Goal: Information Seeking & Learning: Learn about a topic

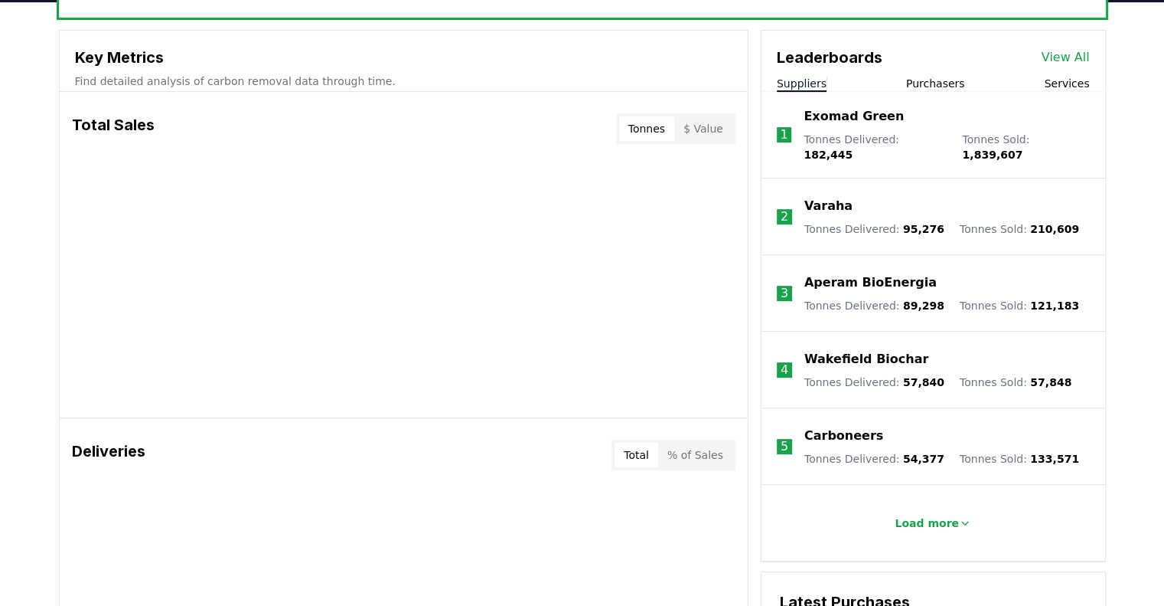
scroll to position [536, 0]
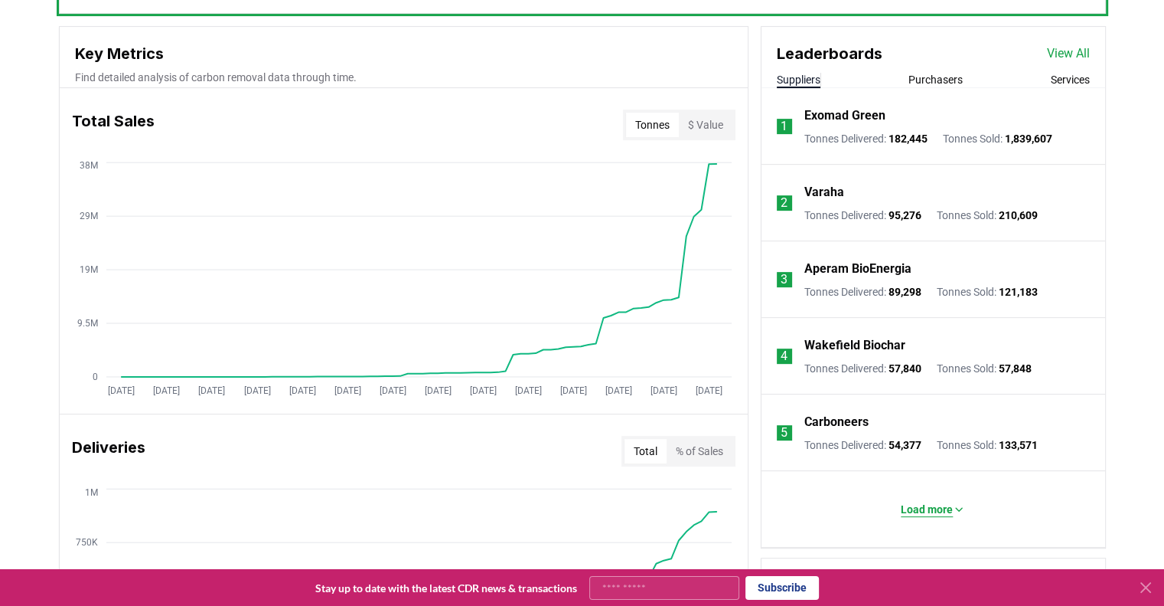
click at [931, 510] on p "Load more" at bounding box center [927, 508] width 52 height 15
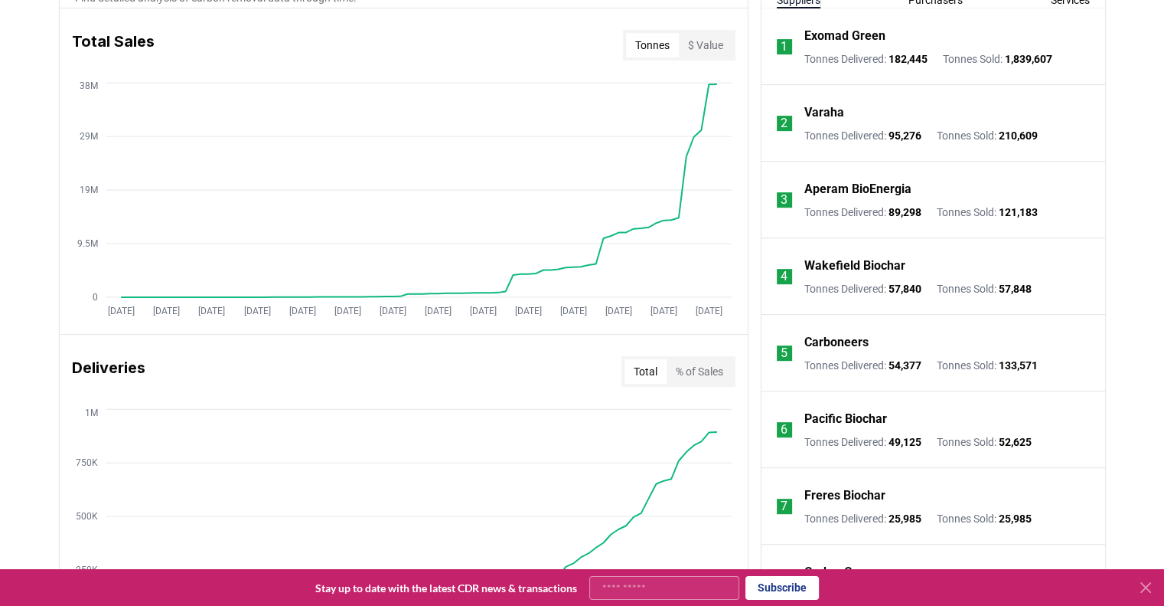
scroll to position [442, 0]
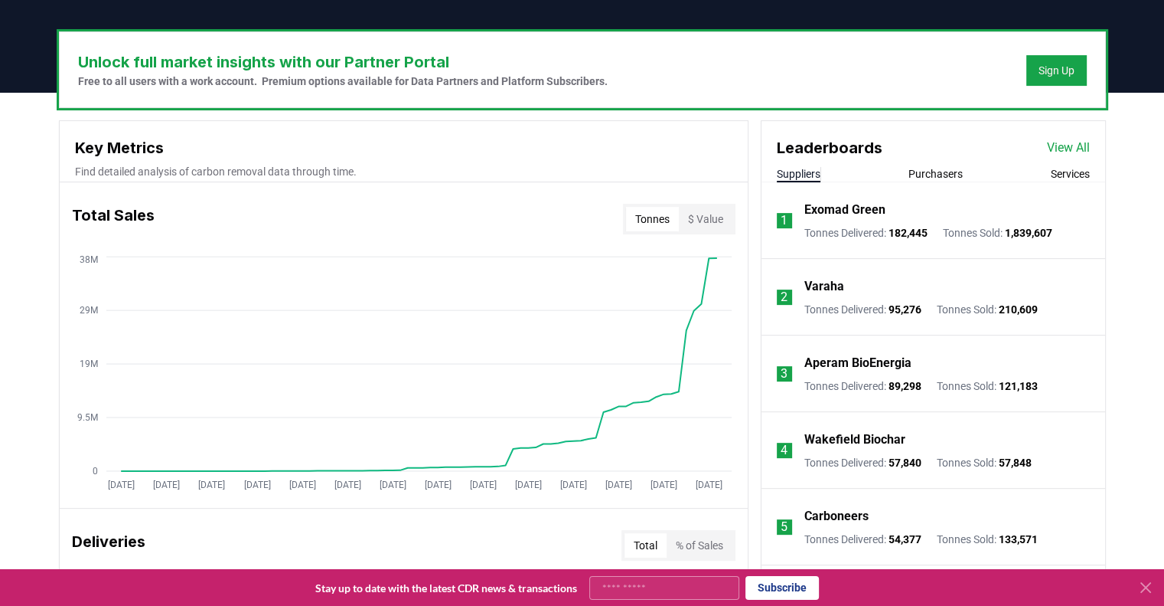
click at [918, 171] on button "Purchasers" at bounding box center [936, 173] width 54 height 15
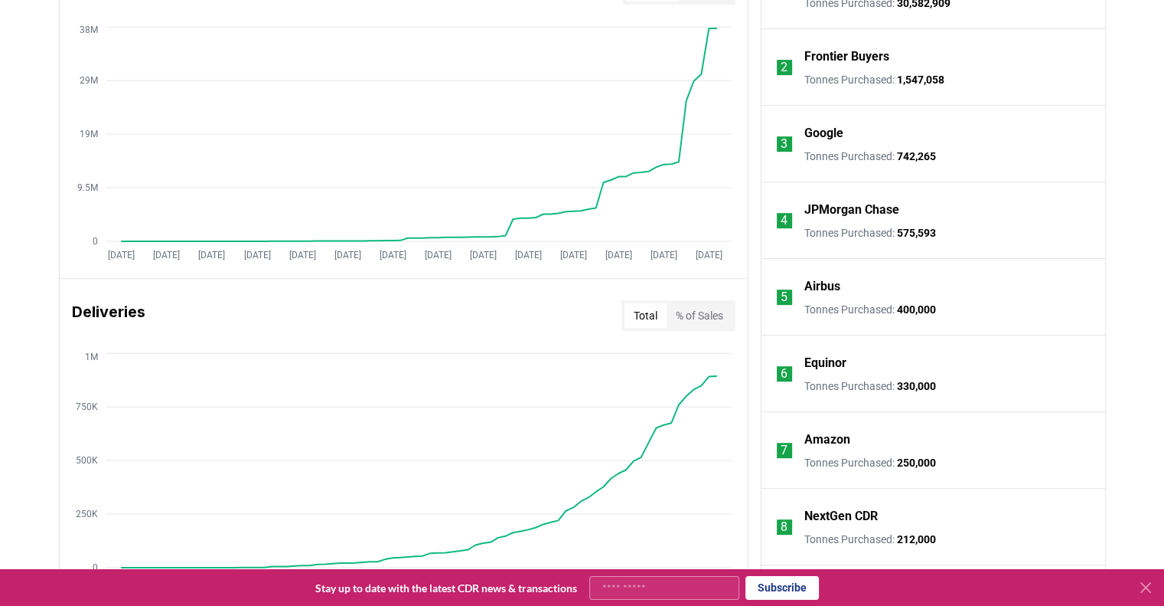
scroll to position [365, 0]
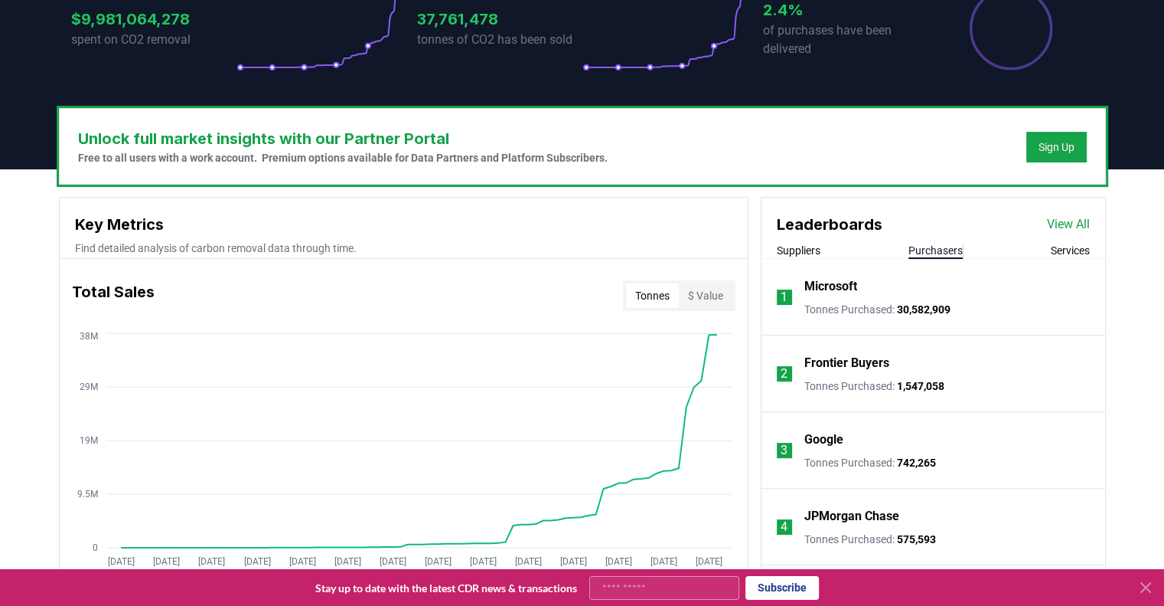
click at [808, 247] on button "Suppliers" at bounding box center [799, 250] width 44 height 15
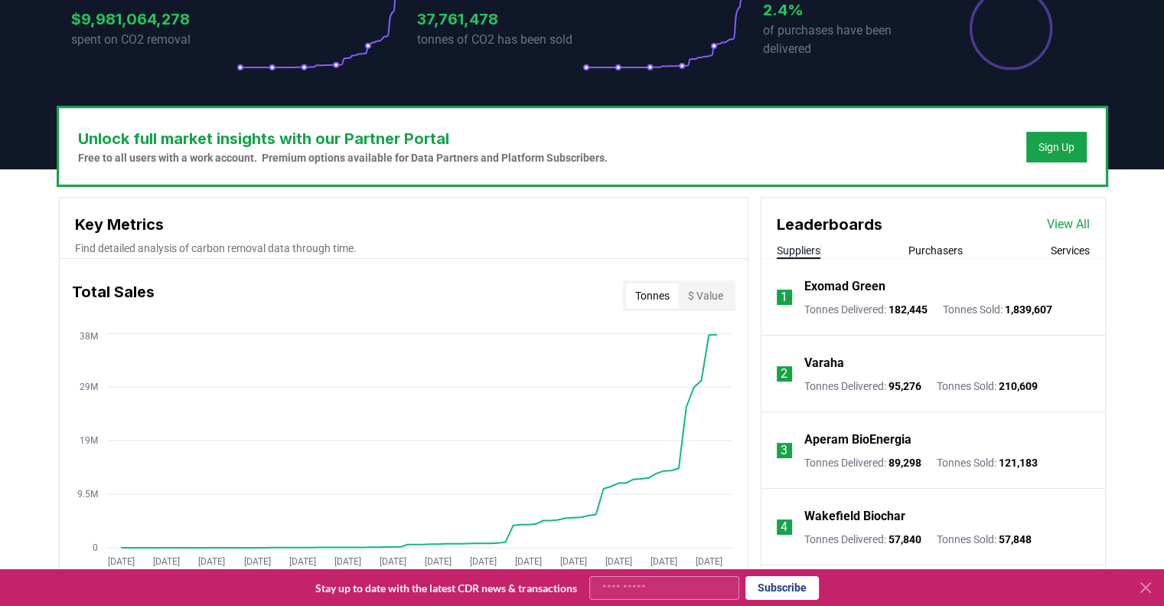
click at [1087, 219] on link "View All" at bounding box center [1068, 224] width 43 height 18
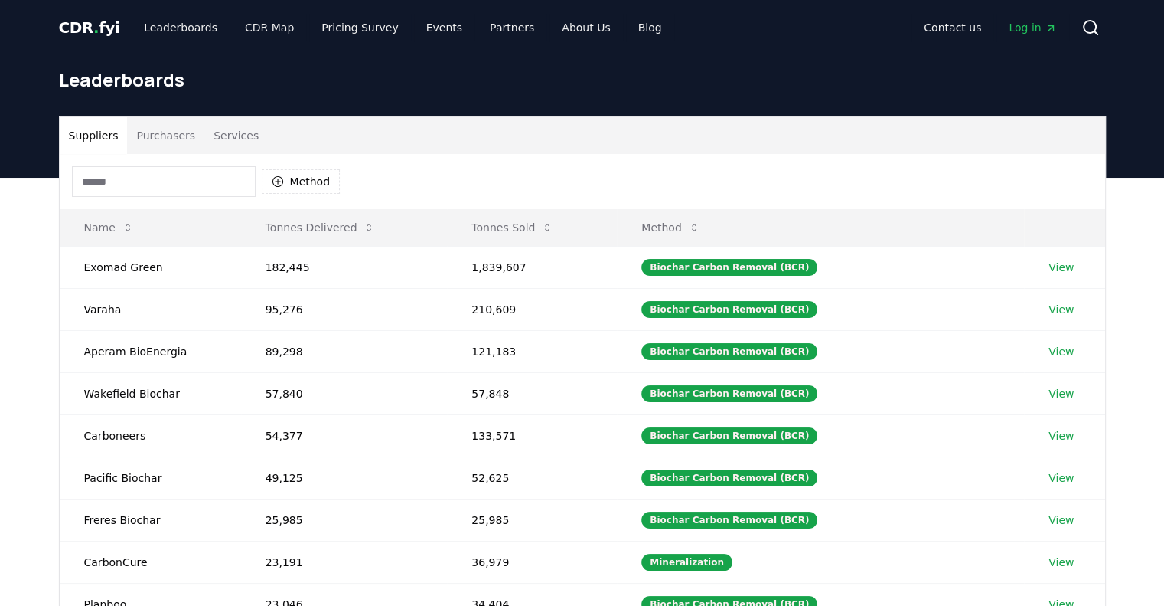
click at [167, 187] on input at bounding box center [164, 181] width 184 height 31
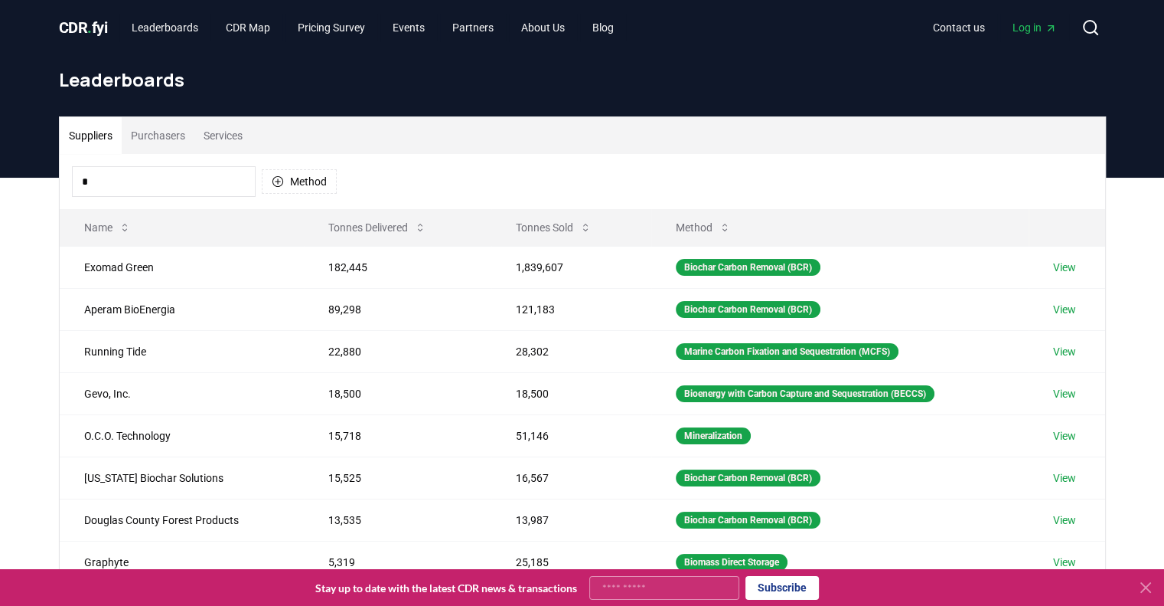
type input "**"
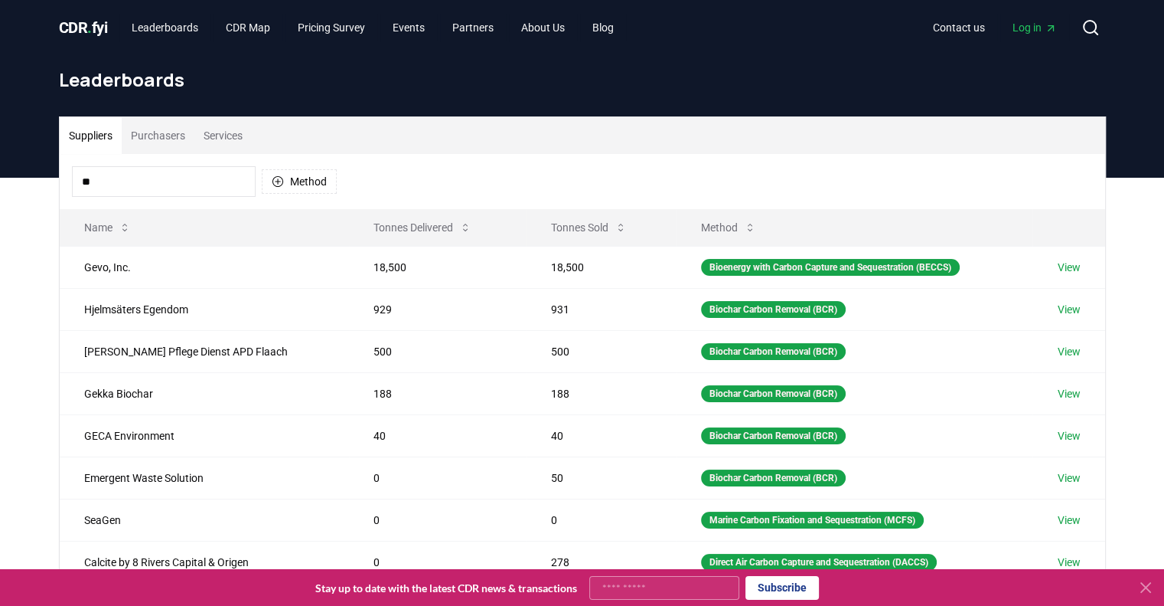
drag, startPoint x: 107, startPoint y: 189, endPoint x: 7, endPoint y: 189, distance: 100.3
click at [7, 189] on div "Suppliers Purchasers Services ** Method Name Tonnes Delivered Tonnes Sold Metho…" at bounding box center [582, 463] width 1164 height 571
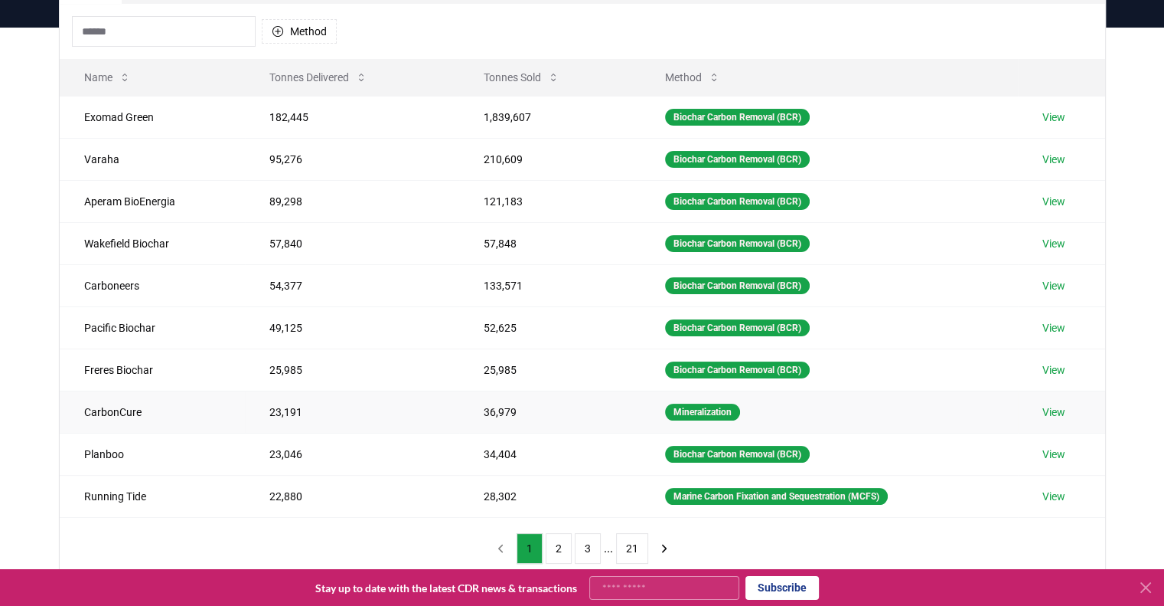
scroll to position [153, 0]
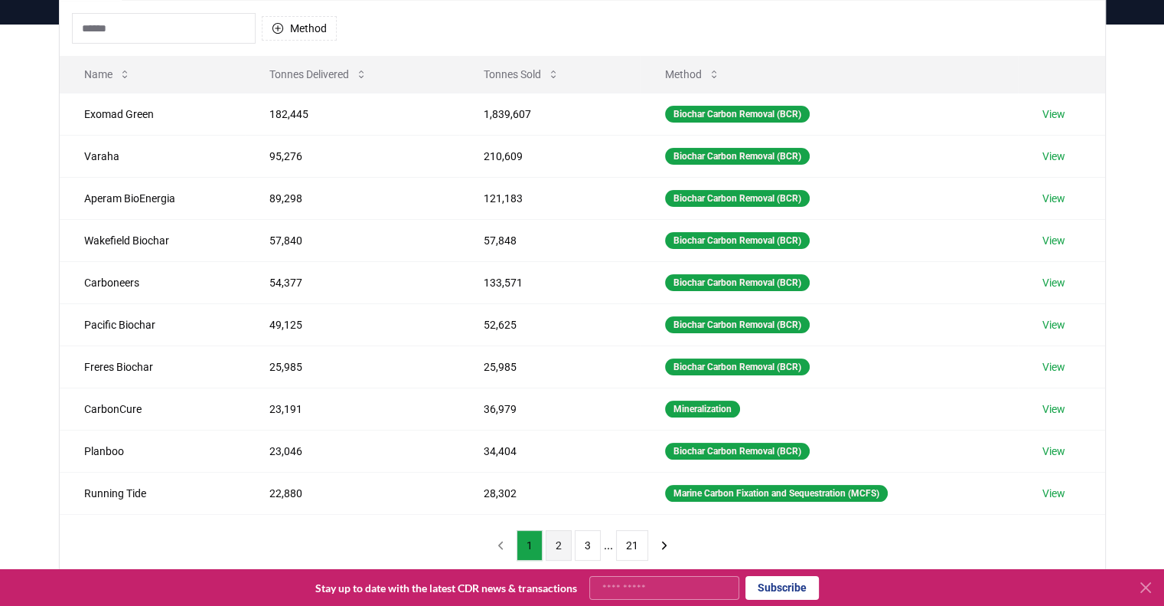
click at [557, 545] on button "2" at bounding box center [559, 545] width 26 height 31
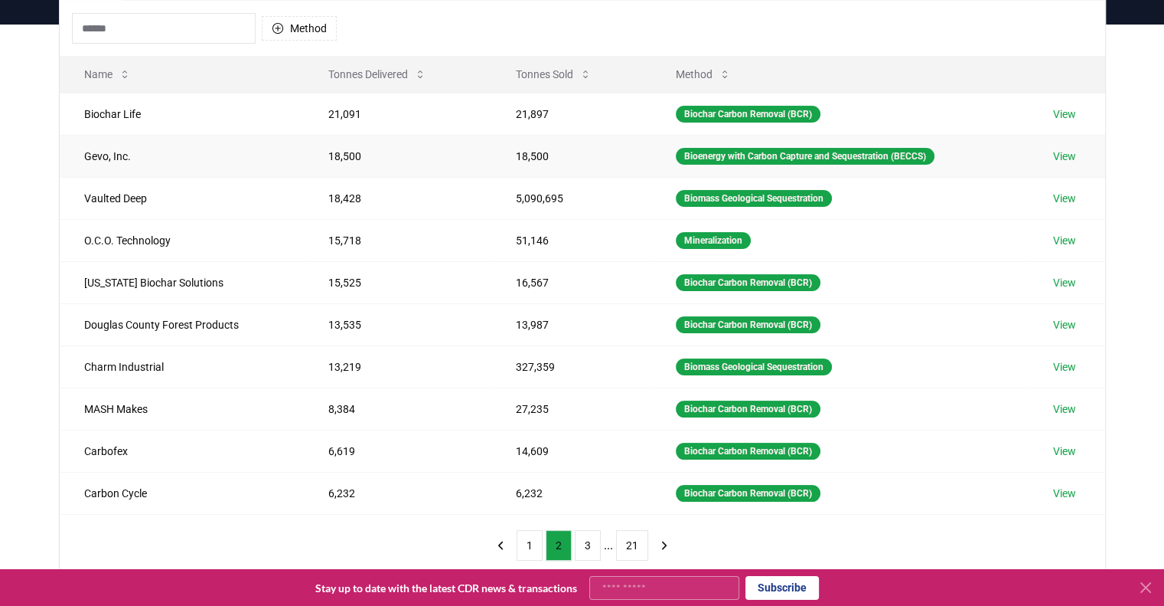
click at [1064, 146] on td "View" at bounding box center [1067, 156] width 77 height 42
click at [1066, 157] on link "View" at bounding box center [1064, 156] width 23 height 15
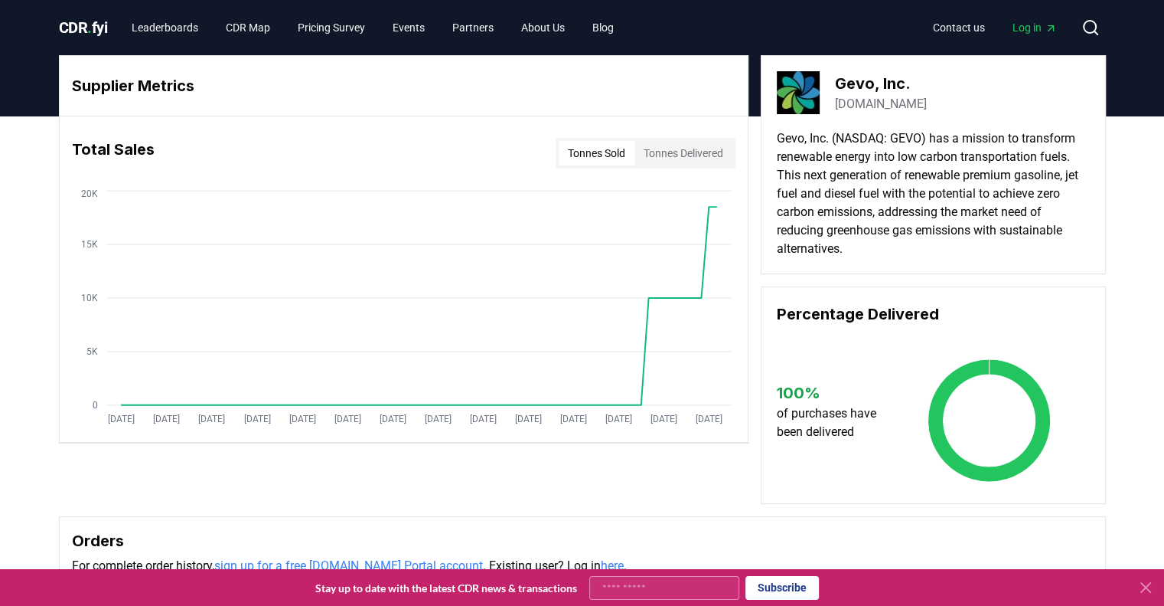
click at [598, 153] on button "Tonnes Sold" at bounding box center [597, 153] width 76 height 24
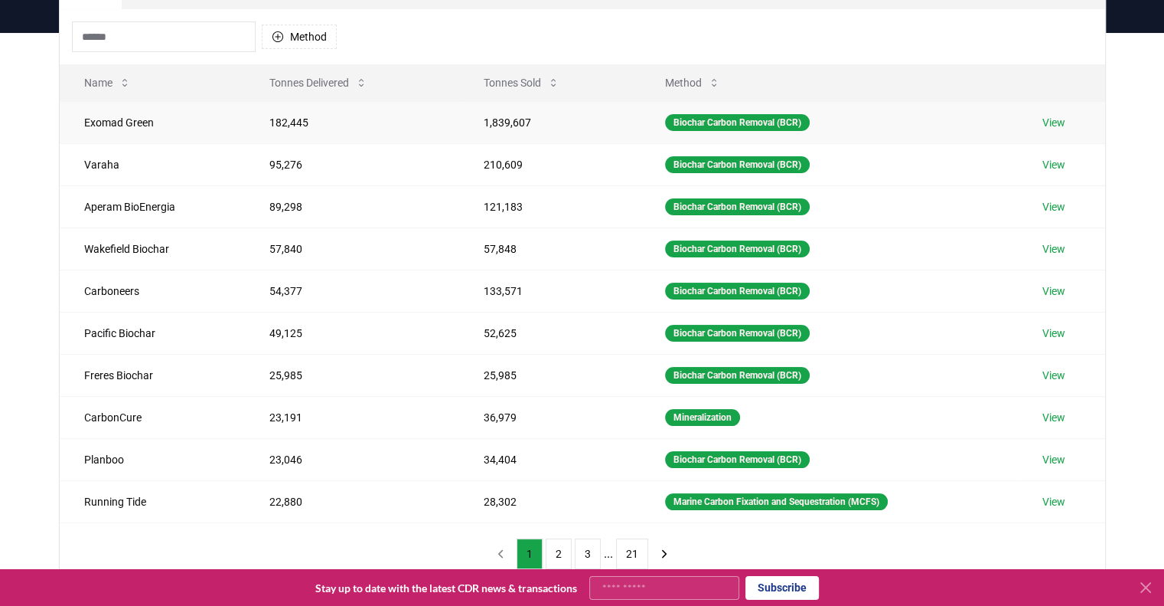
scroll to position [153, 0]
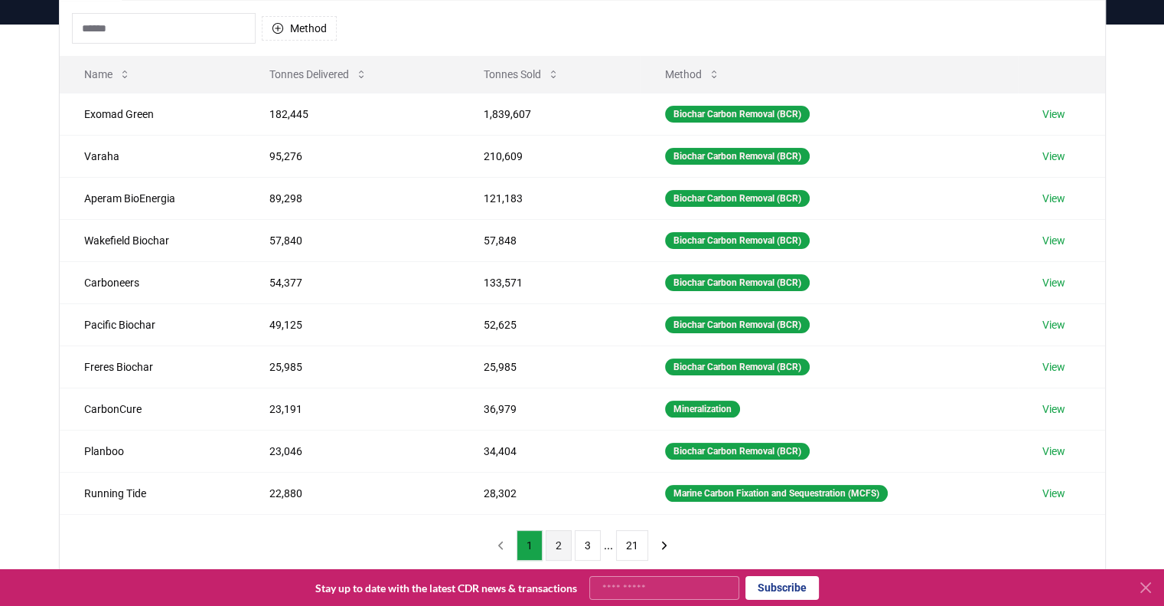
click at [560, 550] on button "2" at bounding box center [559, 545] width 26 height 31
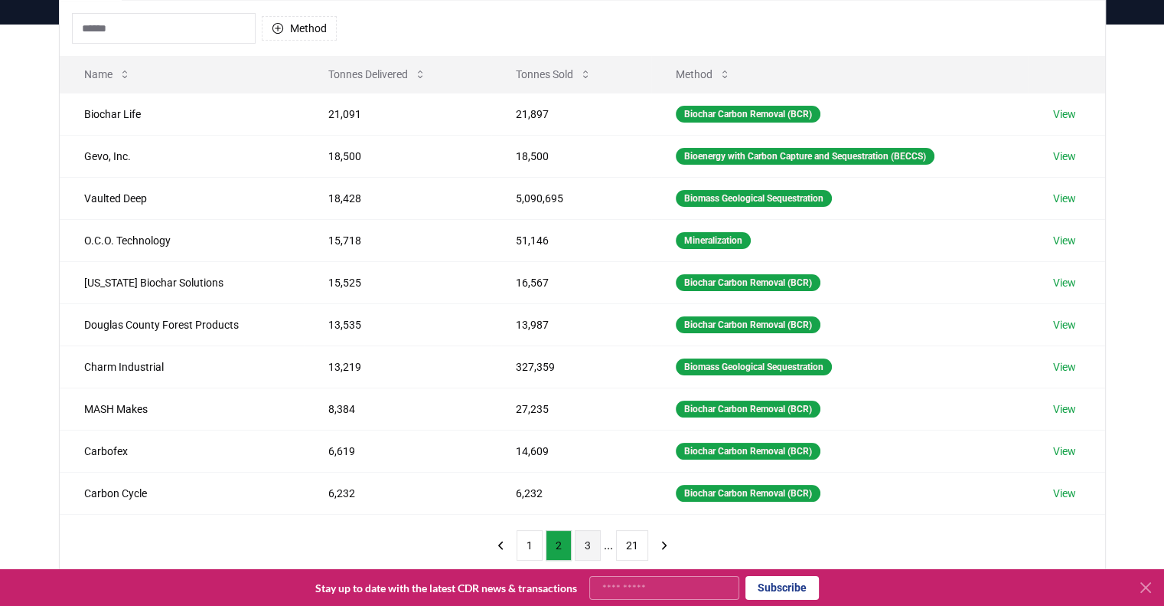
click at [588, 541] on button "3" at bounding box center [588, 545] width 26 height 31
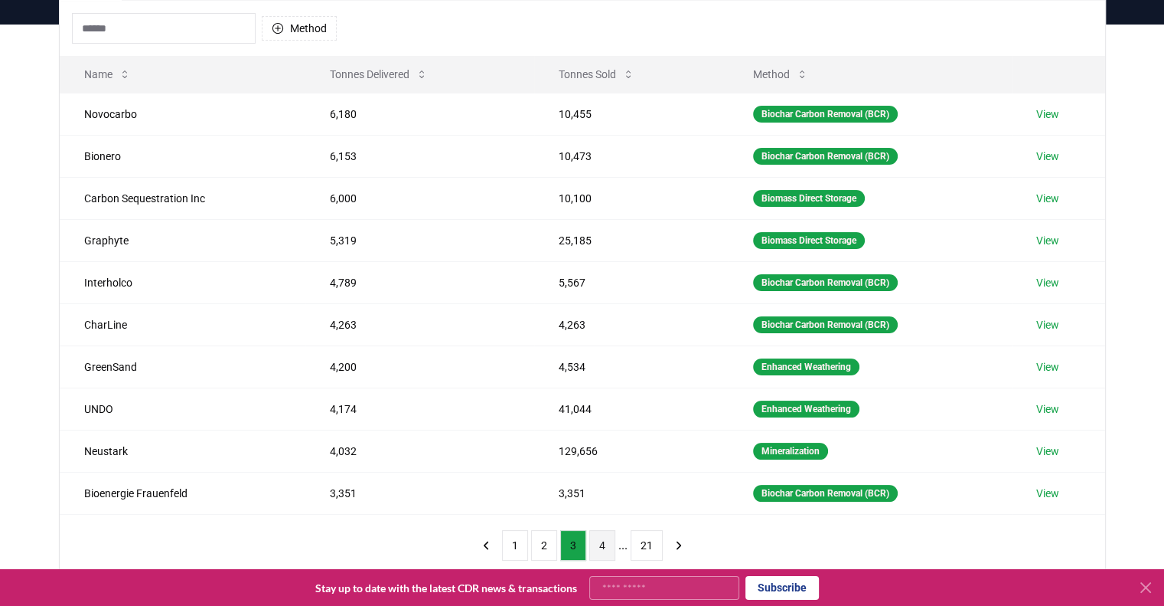
click at [599, 547] on button "4" at bounding box center [602, 545] width 26 height 31
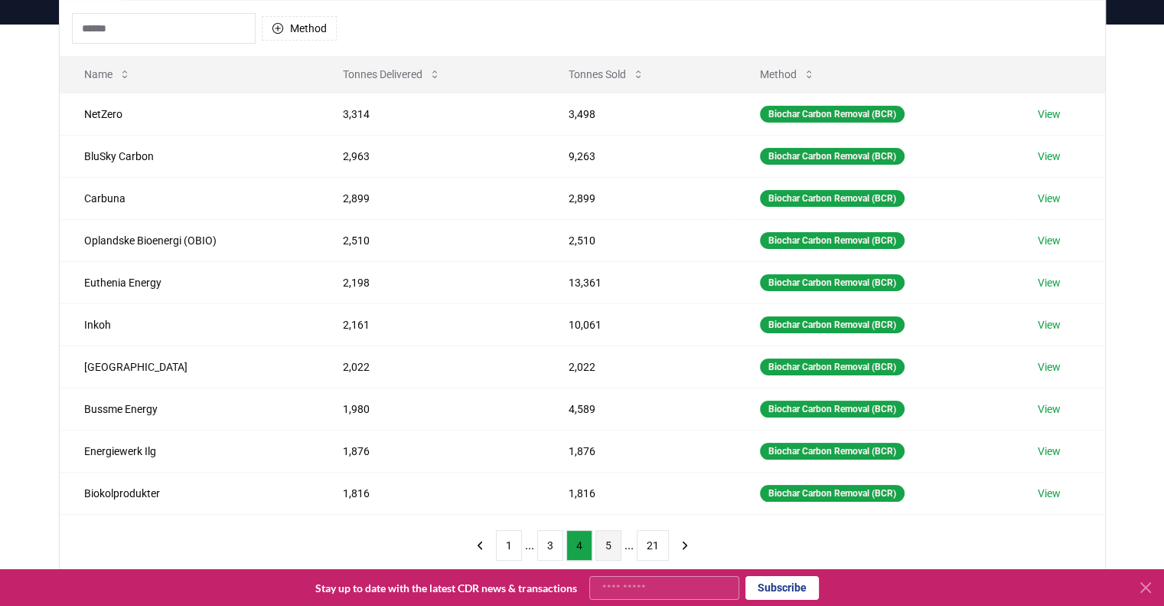
click at [607, 550] on button "5" at bounding box center [609, 545] width 26 height 31
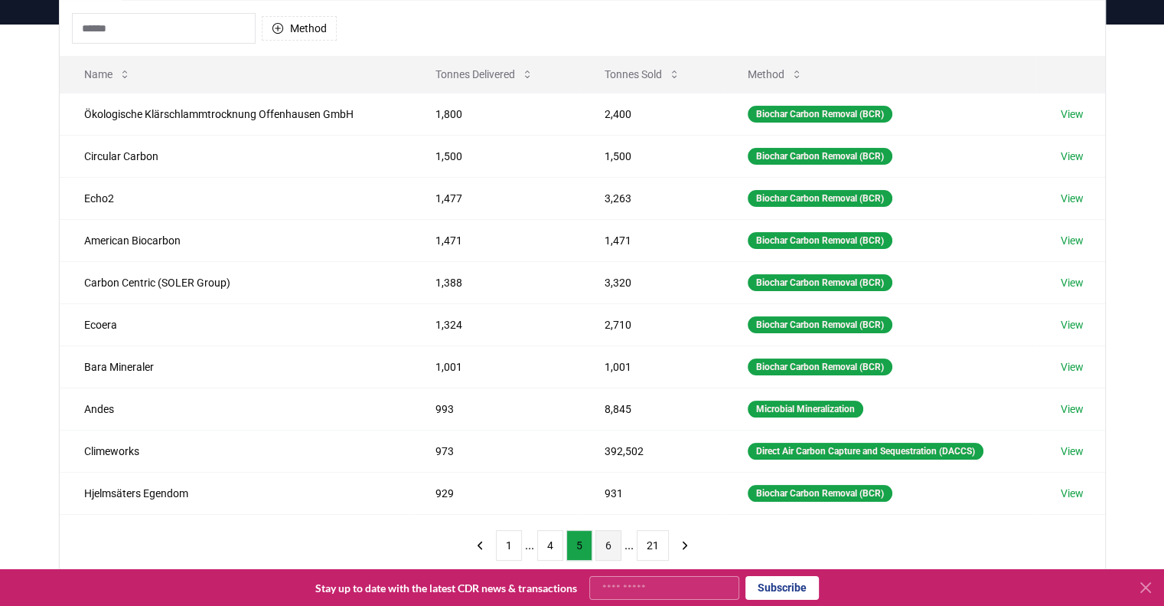
click at [617, 551] on button "6" at bounding box center [609, 545] width 26 height 31
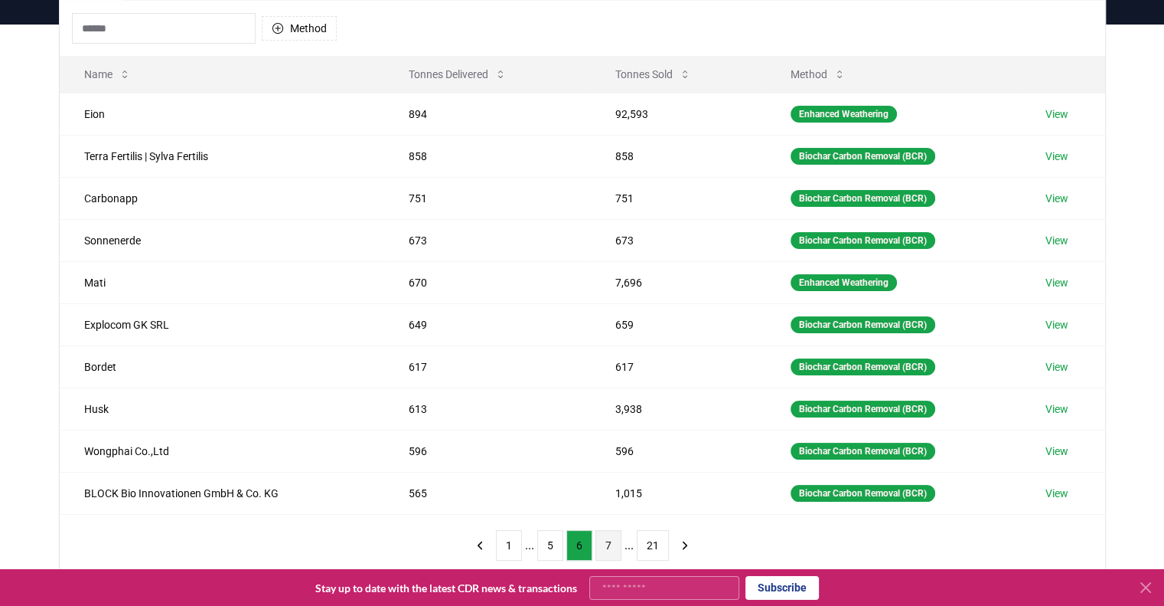
click at [619, 552] on button "7" at bounding box center [609, 545] width 26 height 31
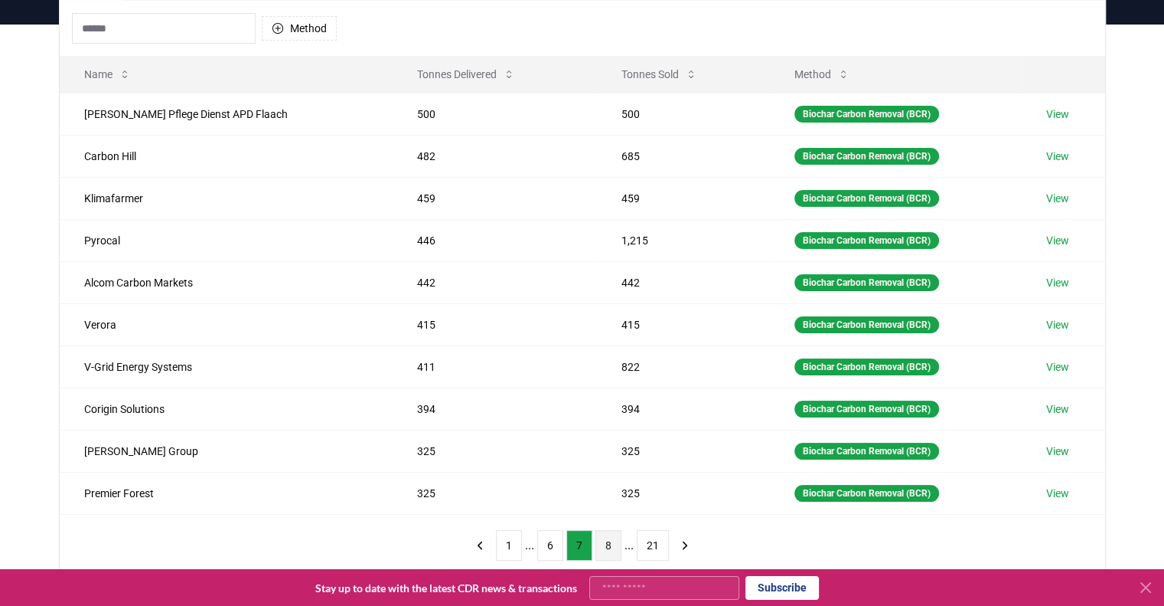
click at [617, 552] on button "8" at bounding box center [609, 545] width 26 height 31
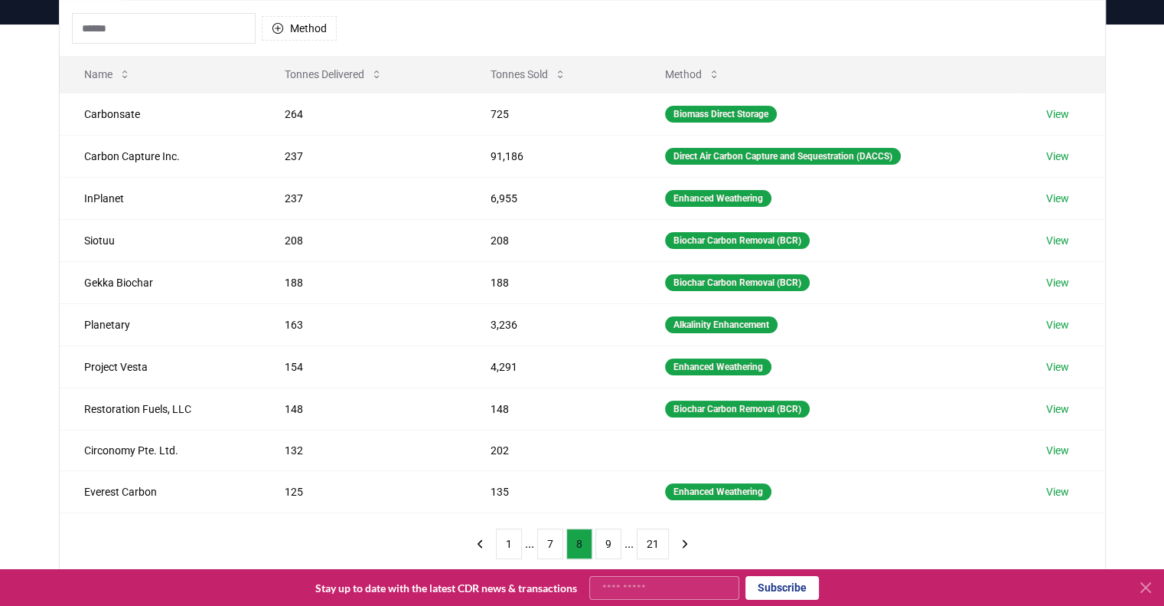
click at [617, 552] on button "9" at bounding box center [609, 543] width 26 height 31
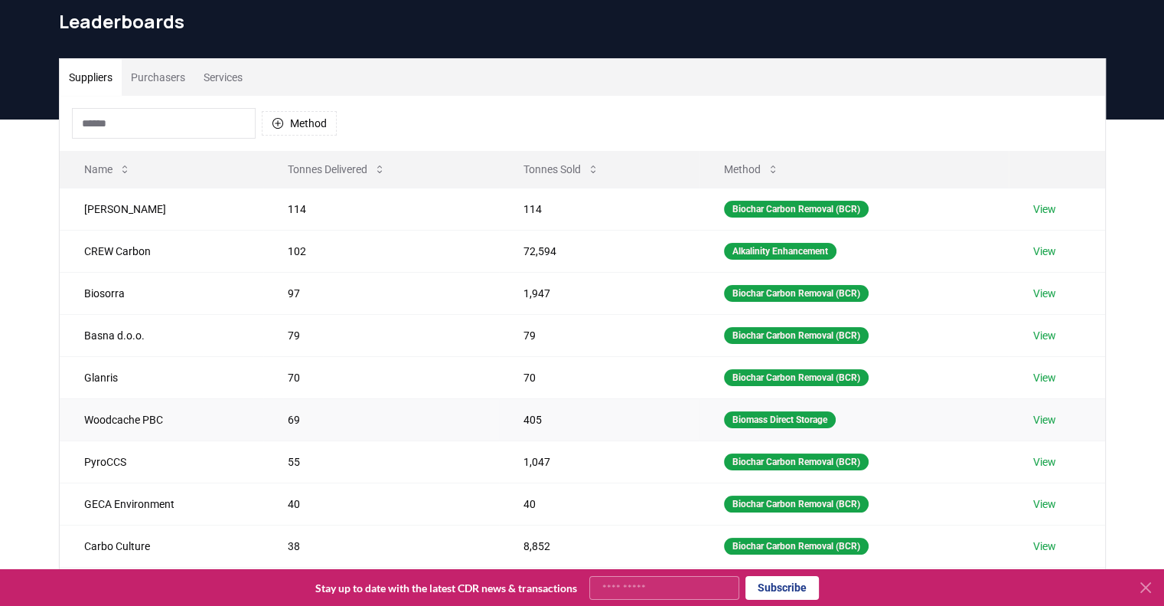
scroll to position [0, 0]
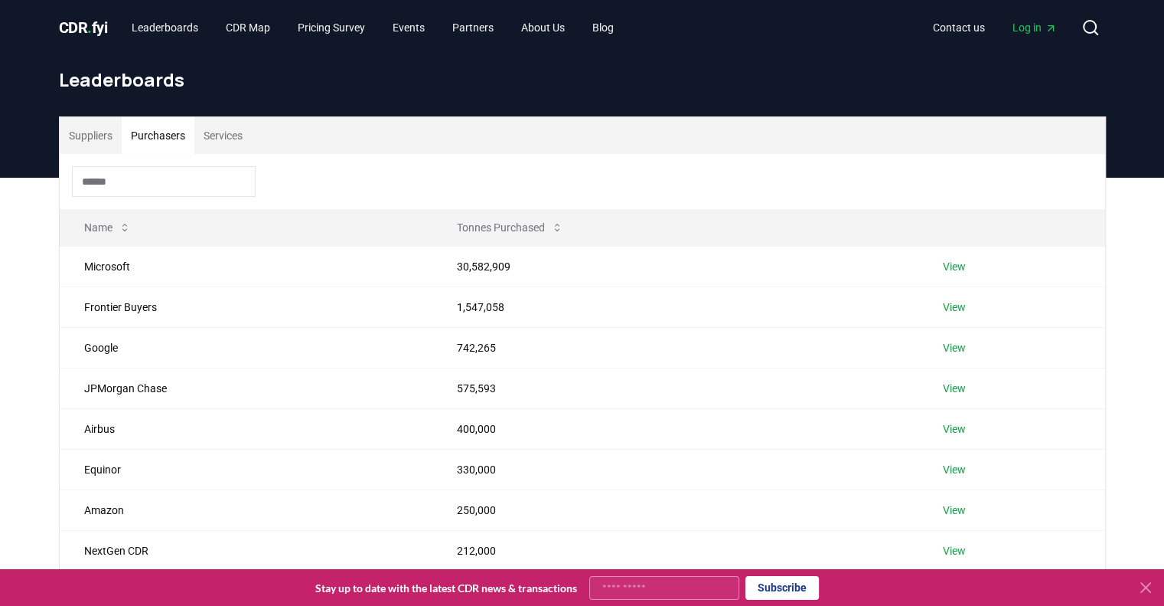
click at [165, 137] on button "Purchasers" at bounding box center [158, 135] width 73 height 37
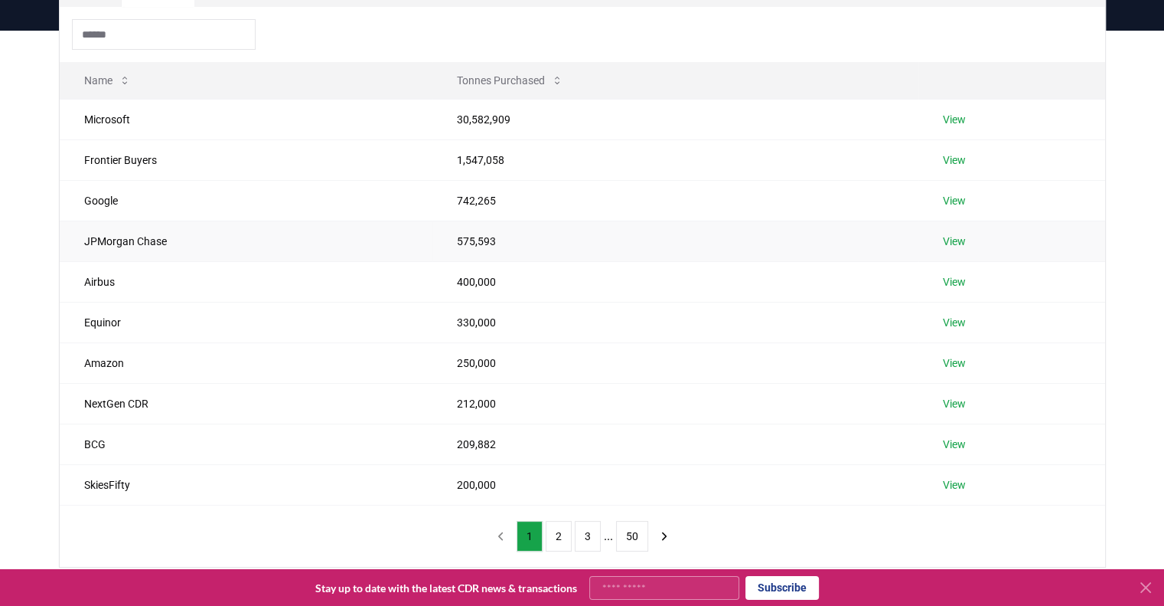
scroll to position [153, 0]
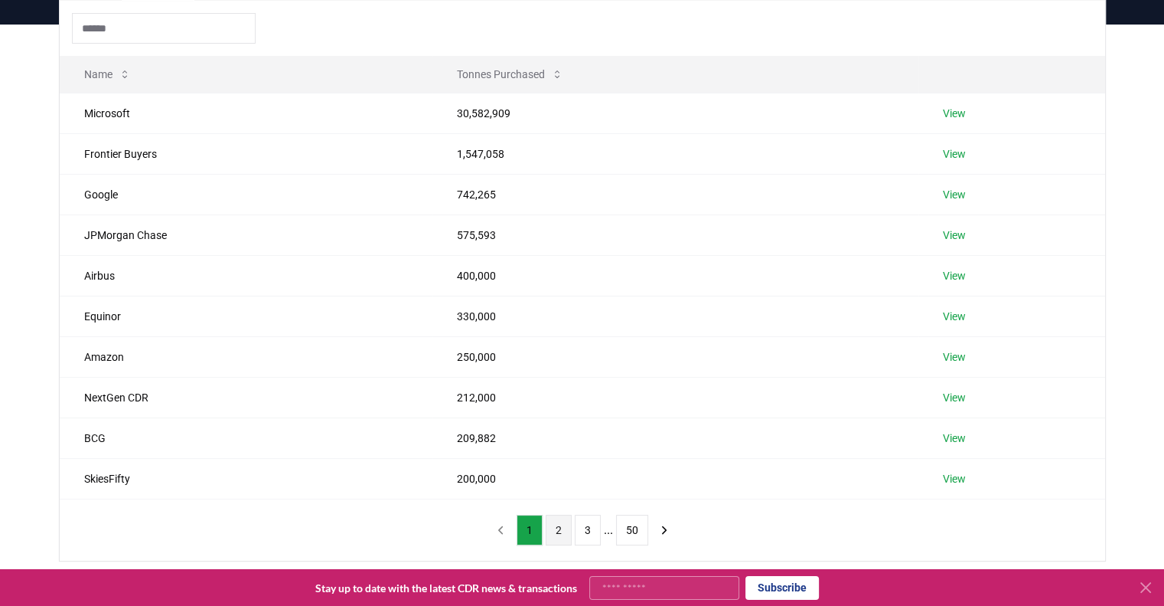
click at [557, 533] on button "2" at bounding box center [559, 529] width 26 height 31
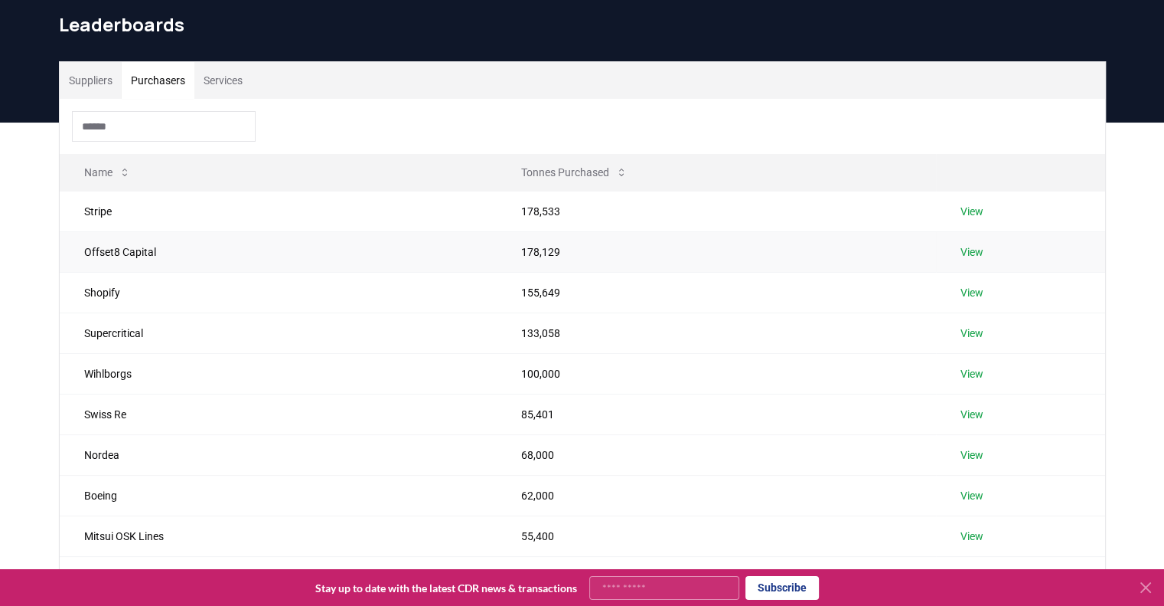
scroll to position [0, 0]
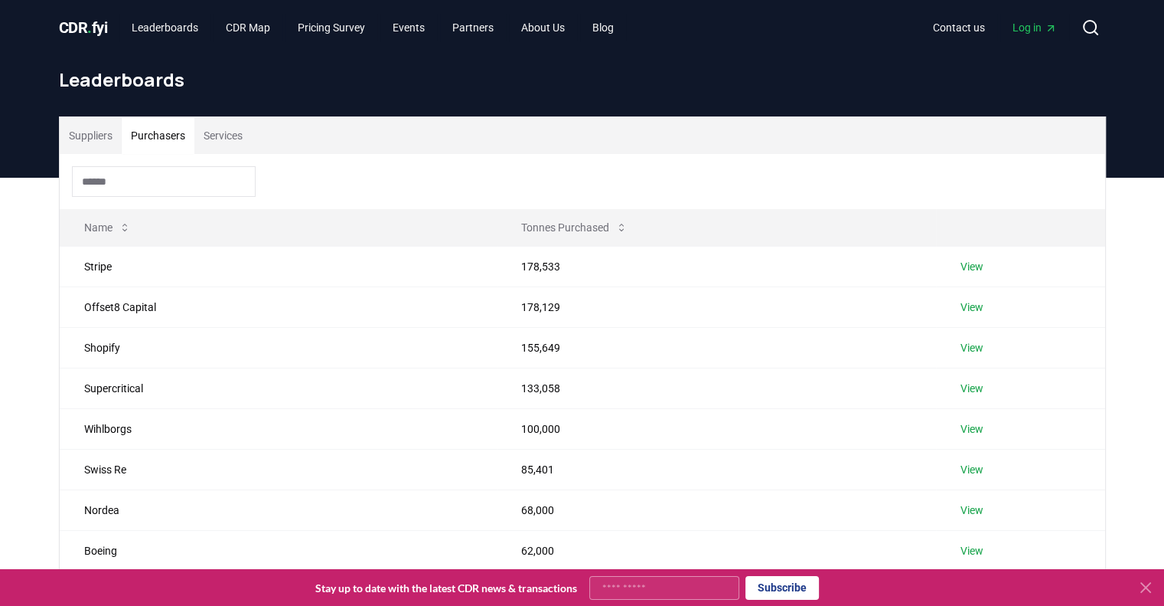
click at [224, 130] on button "Services" at bounding box center [222, 135] width 57 height 37
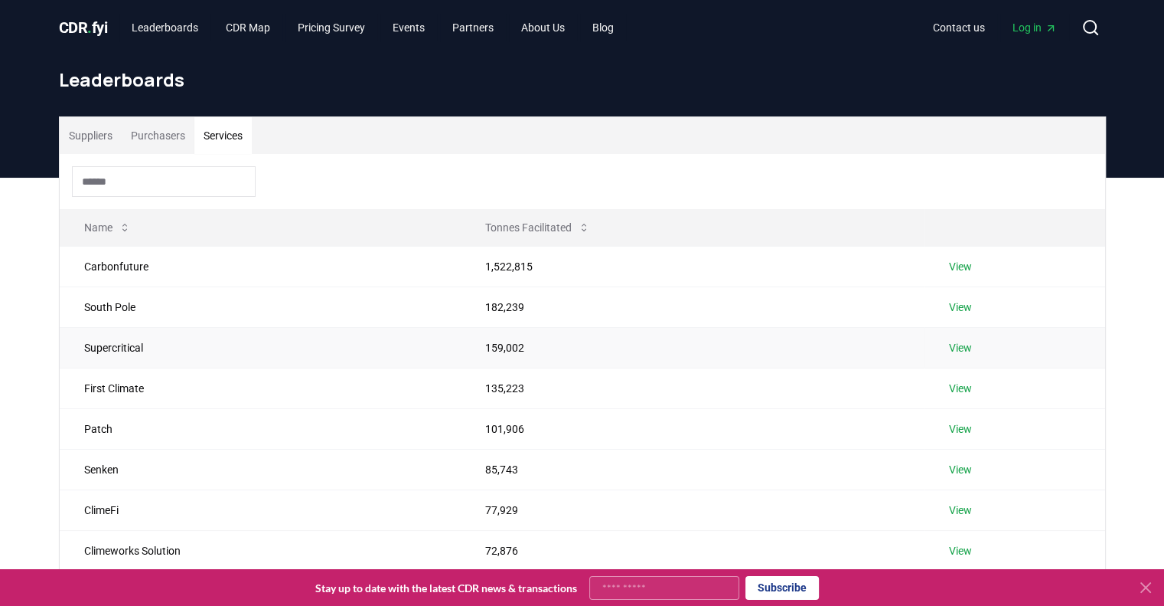
scroll to position [153, 0]
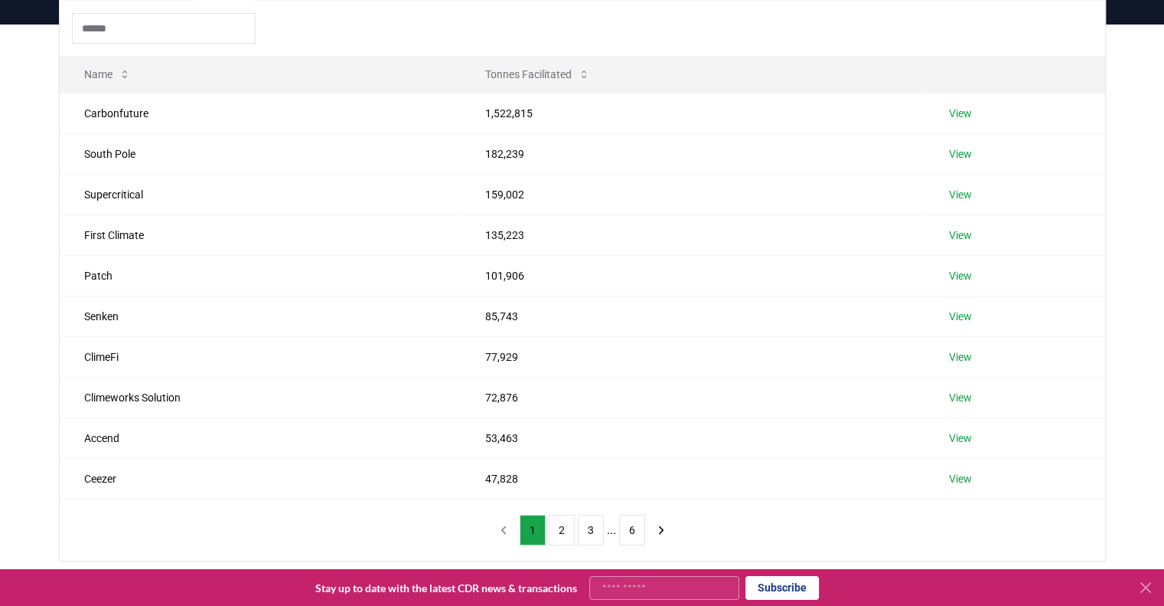
click at [134, 21] on input at bounding box center [164, 28] width 184 height 31
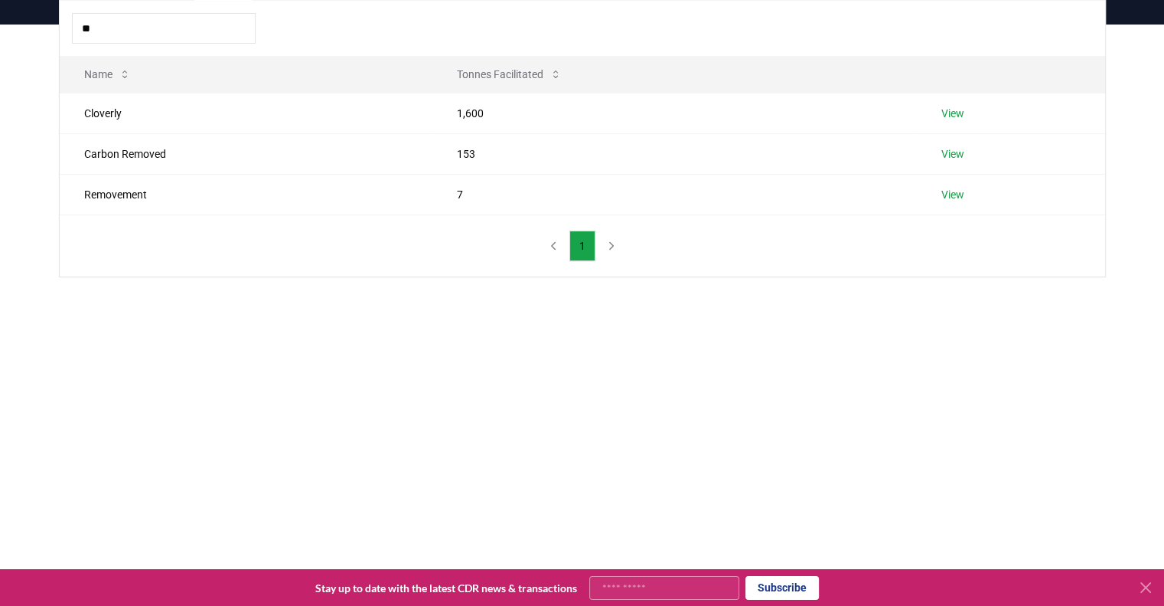
type input "*"
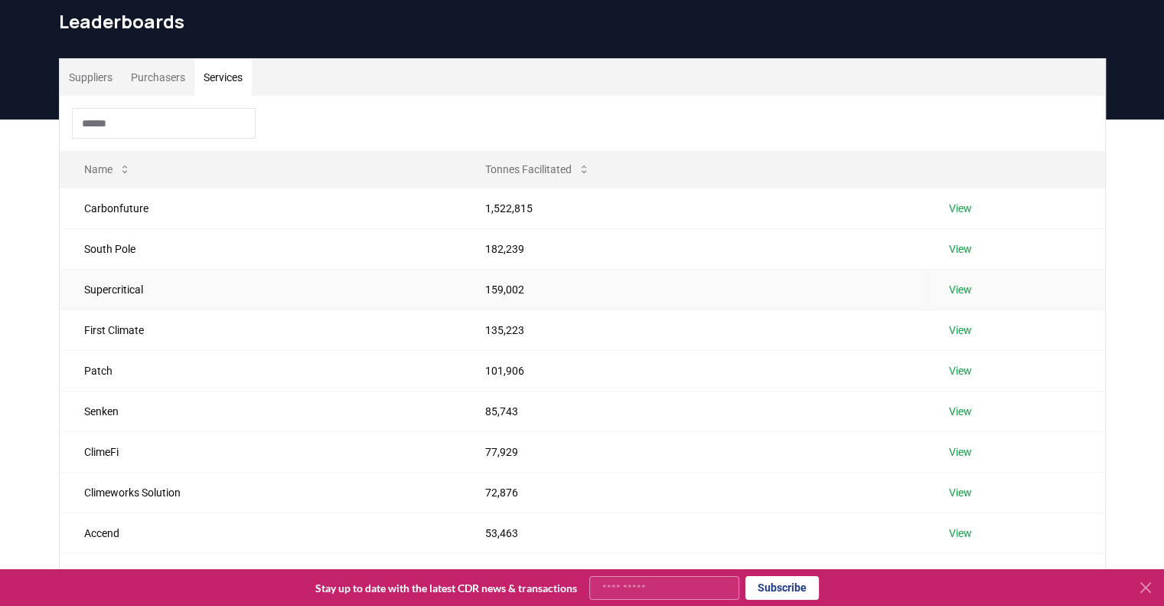
scroll to position [0, 0]
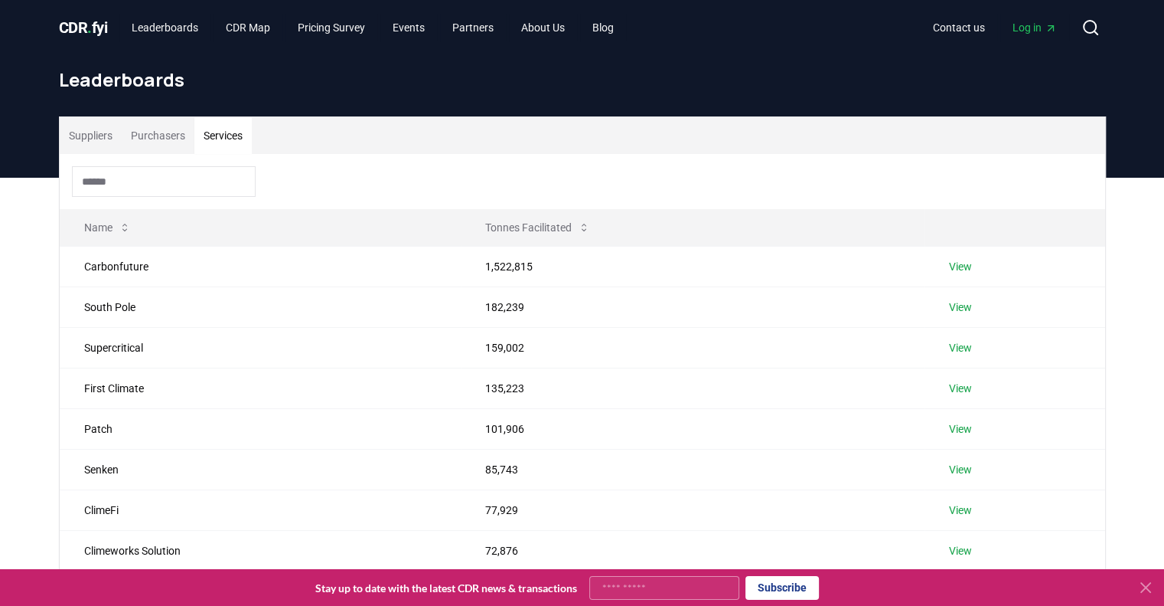
click at [149, 140] on button "Purchasers" at bounding box center [158, 135] width 73 height 37
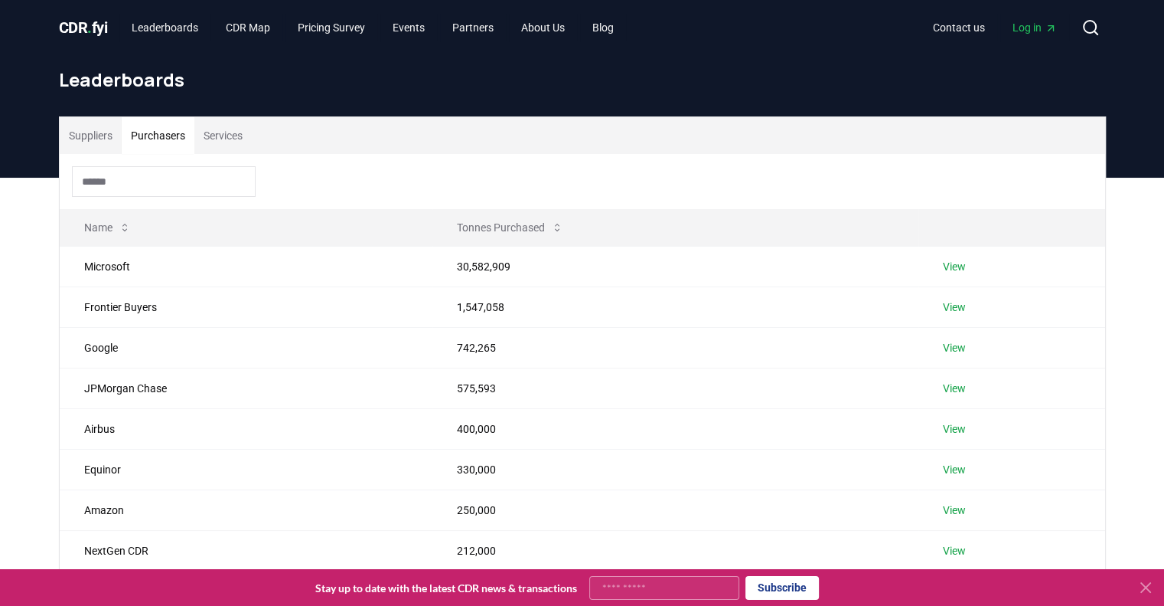
click at [165, 182] on input at bounding box center [164, 181] width 184 height 31
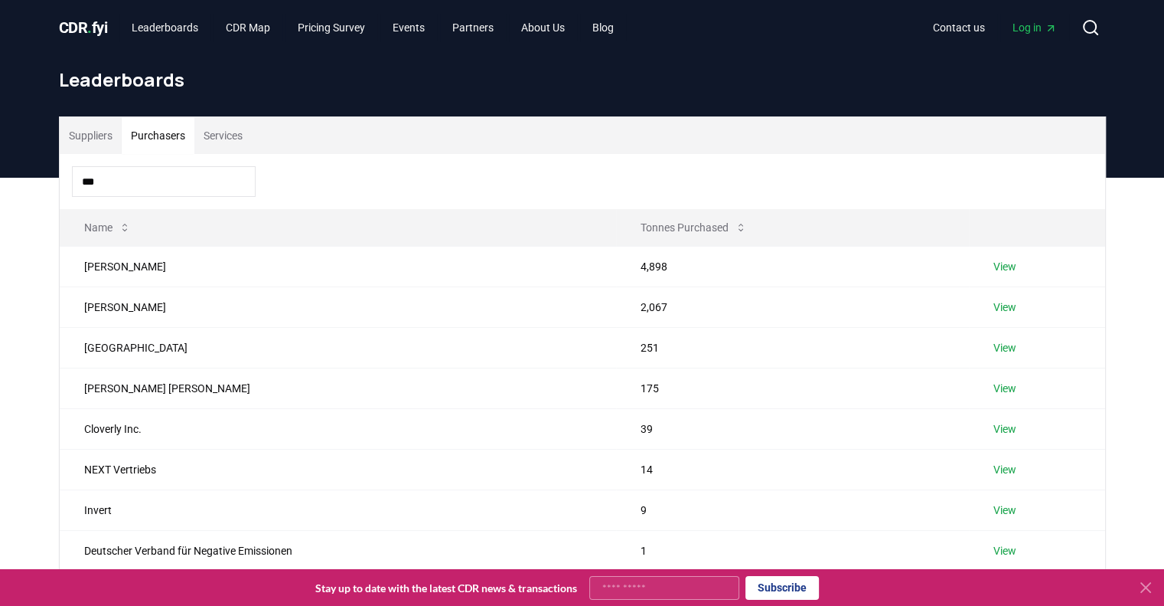
type input "****"
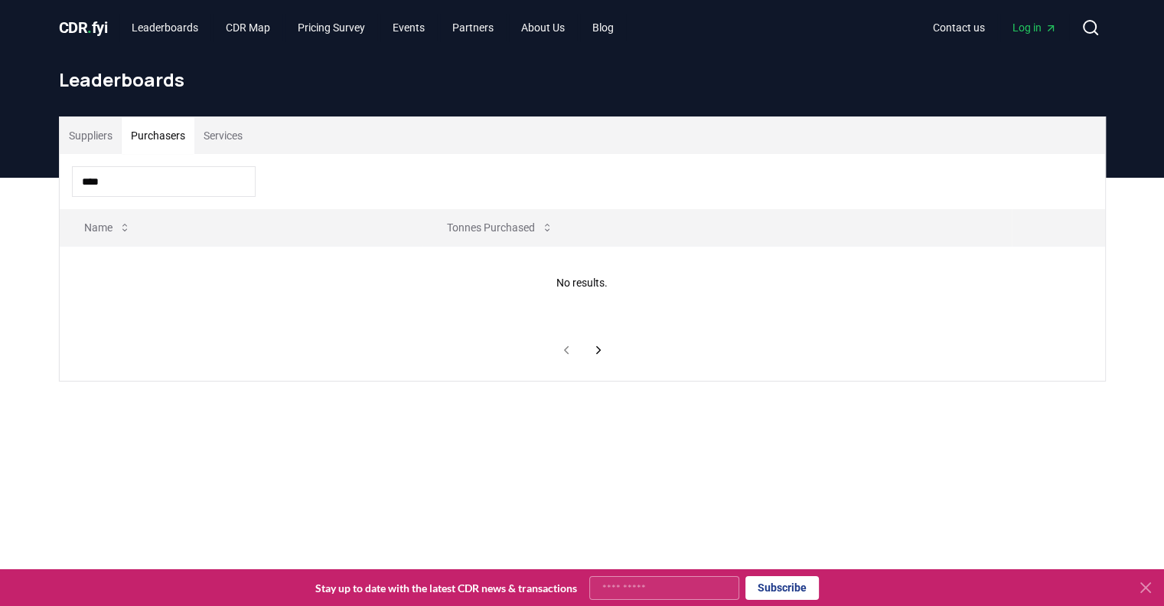
drag, startPoint x: 165, startPoint y: 184, endPoint x: 37, endPoint y: 165, distance: 129.3
click at [37, 165] on div "CDR . fyi Leaderboards CDR Map Pricing Survey Events Partners About Us Blog Con…" at bounding box center [582, 503] width 1164 height 1007
click at [81, 123] on button "Suppliers" at bounding box center [91, 135] width 62 height 37
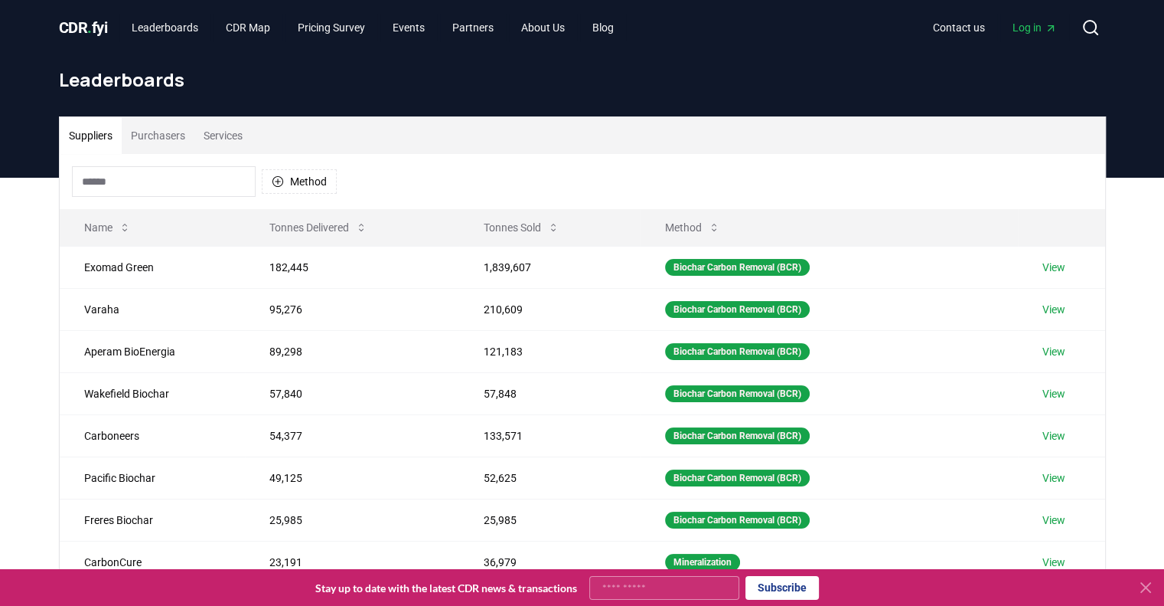
click at [132, 186] on input at bounding box center [164, 181] width 184 height 31
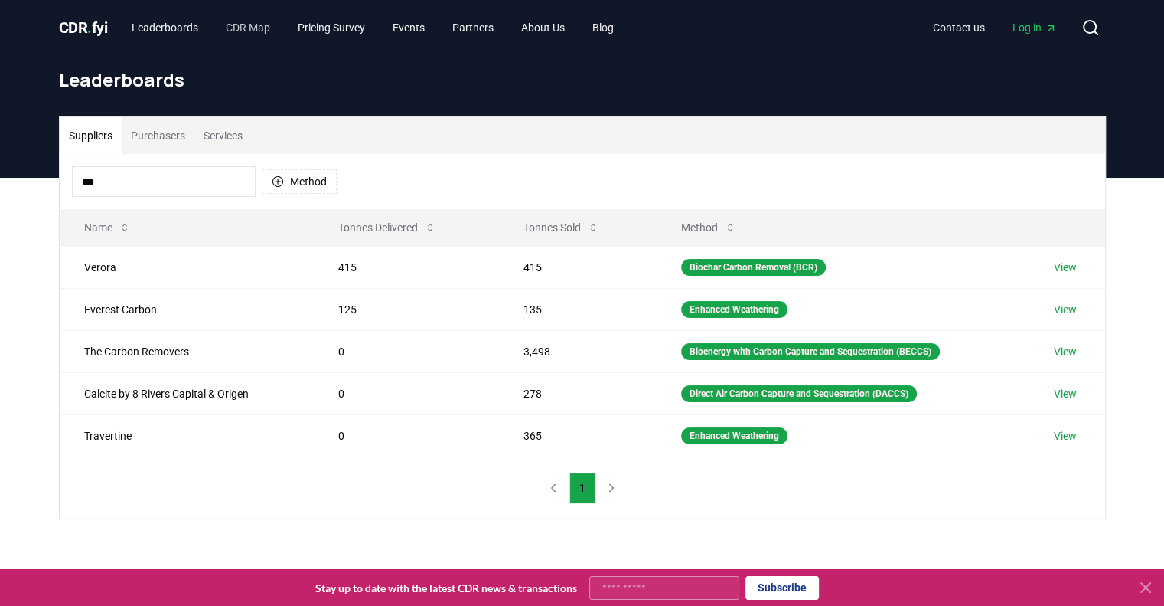
type input "***"
click at [263, 33] on link "CDR Map" at bounding box center [248, 28] width 69 height 28
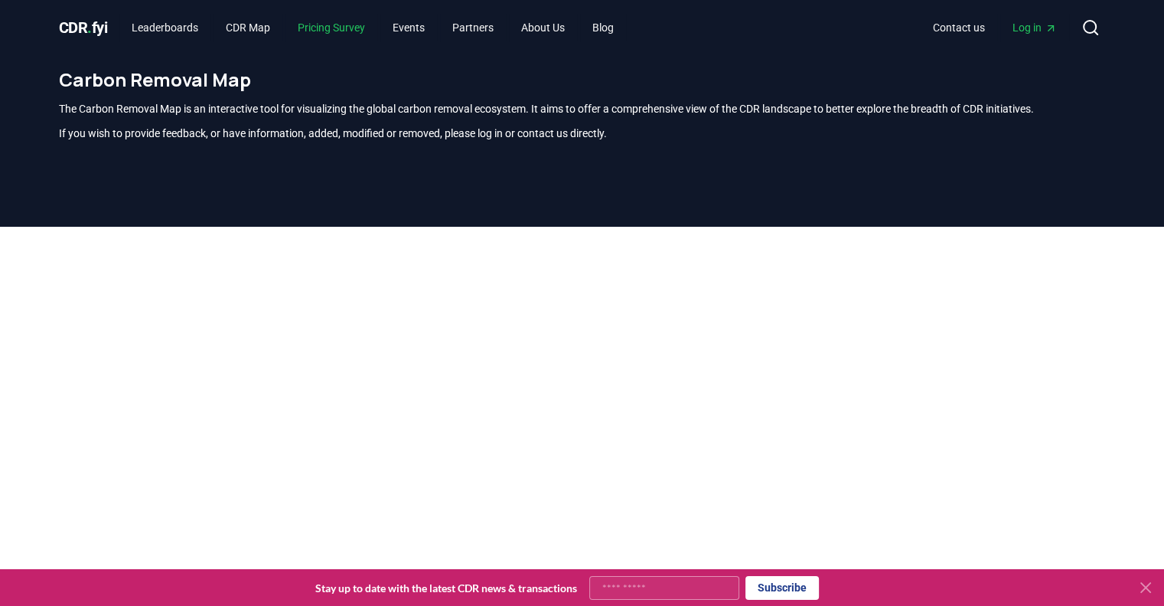
click at [326, 34] on link "Pricing Survey" at bounding box center [332, 28] width 92 height 28
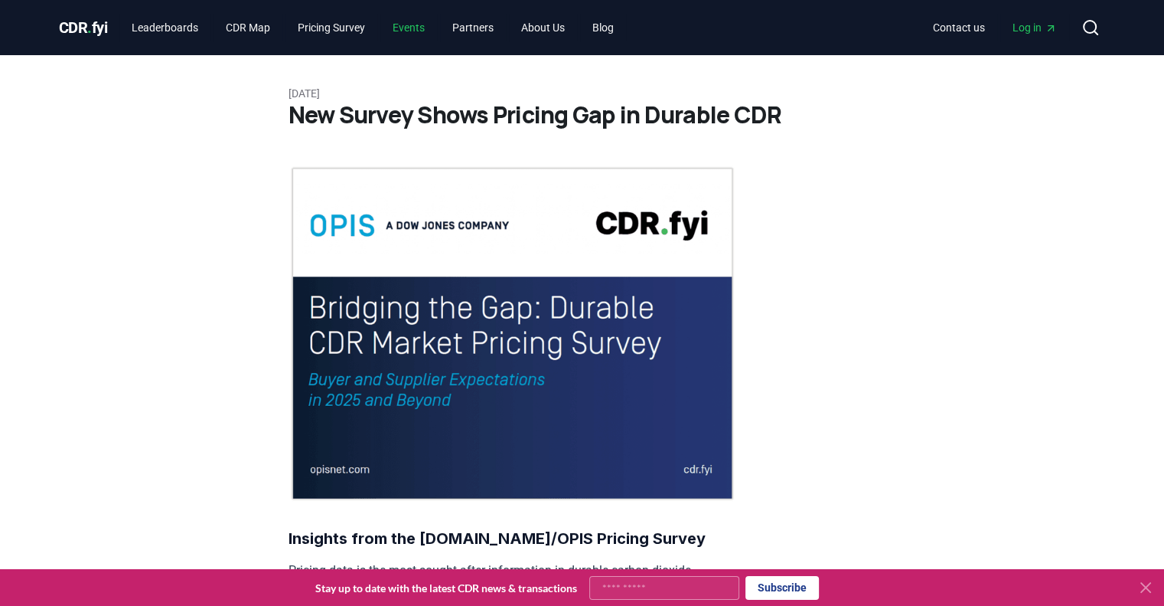
click at [420, 23] on link "Events" at bounding box center [408, 28] width 57 height 28
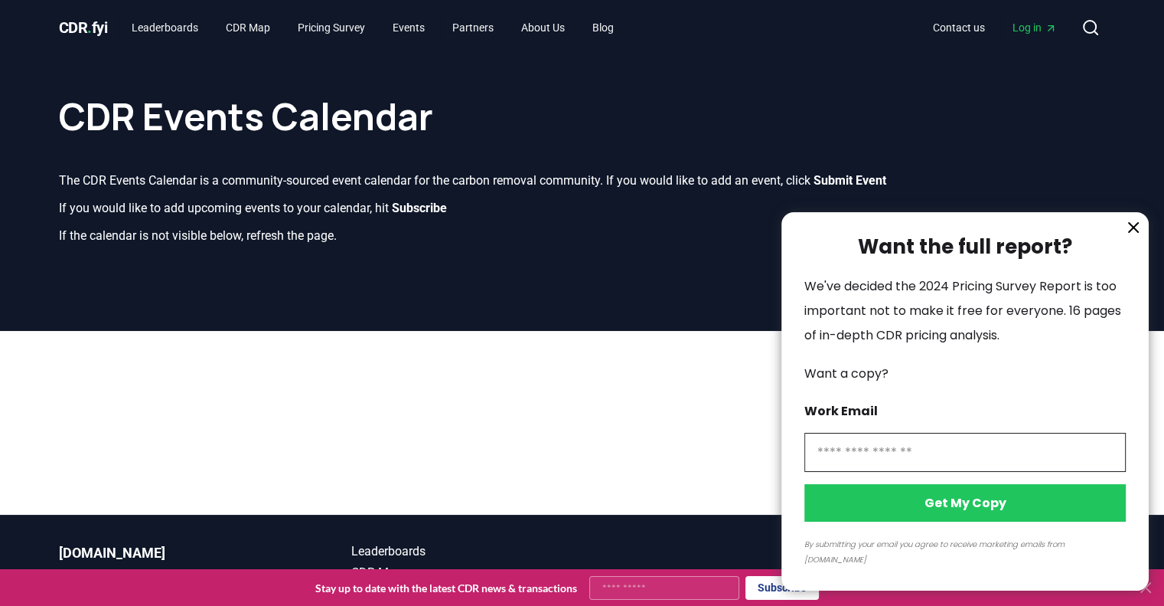
click at [477, 28] on div at bounding box center [582, 303] width 1164 height 606
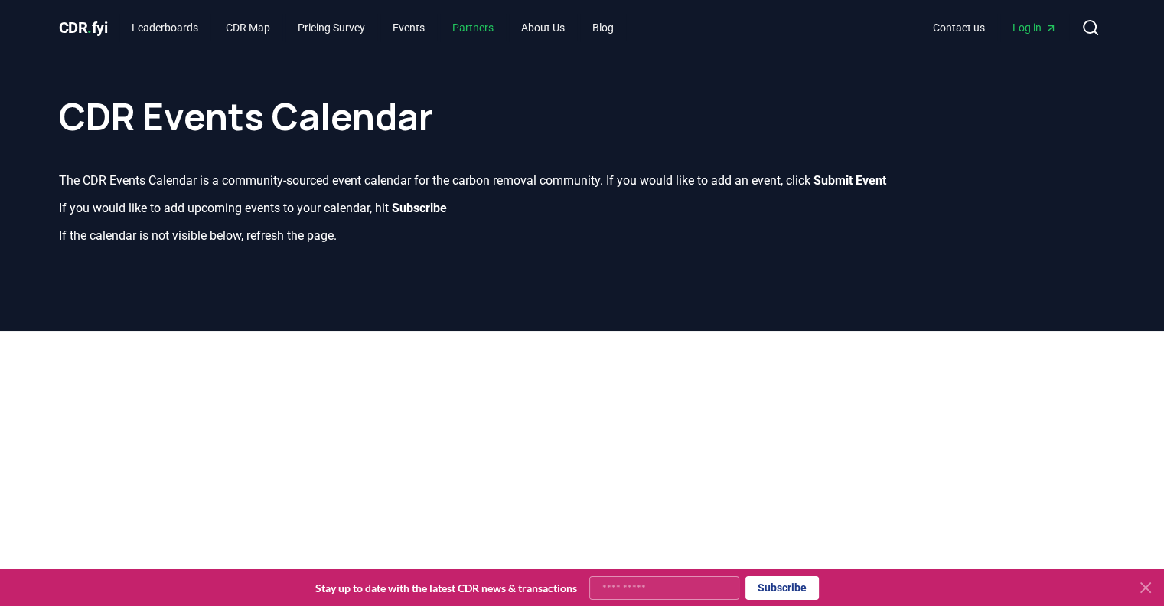
click at [482, 30] on link "Partners" at bounding box center [473, 28] width 66 height 28
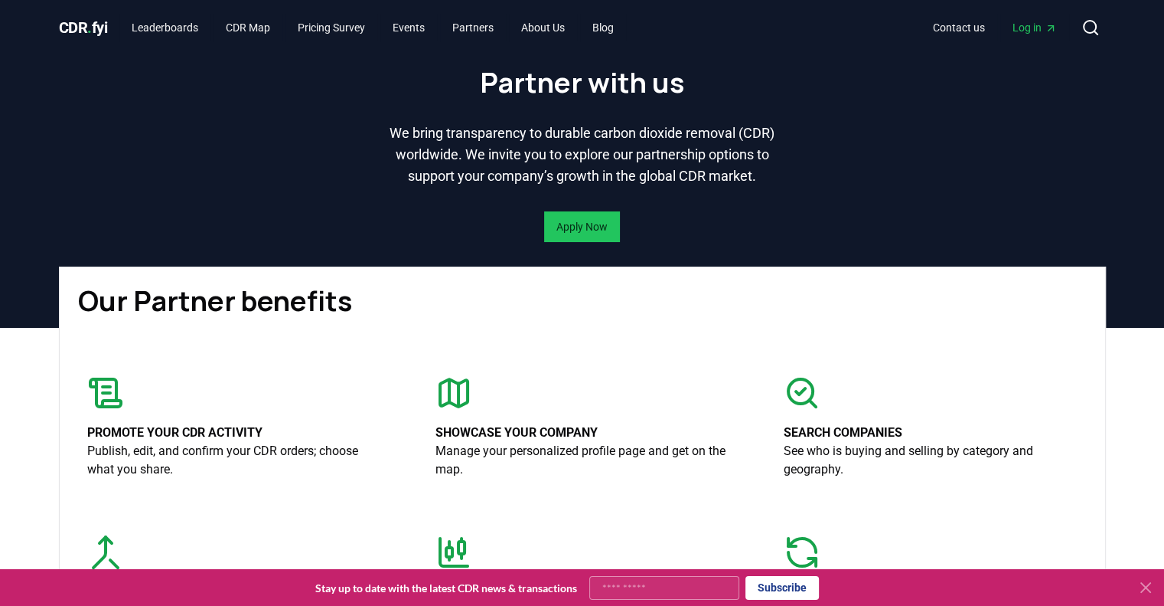
click at [74, 30] on span "CDR . fyi" at bounding box center [83, 27] width 49 height 18
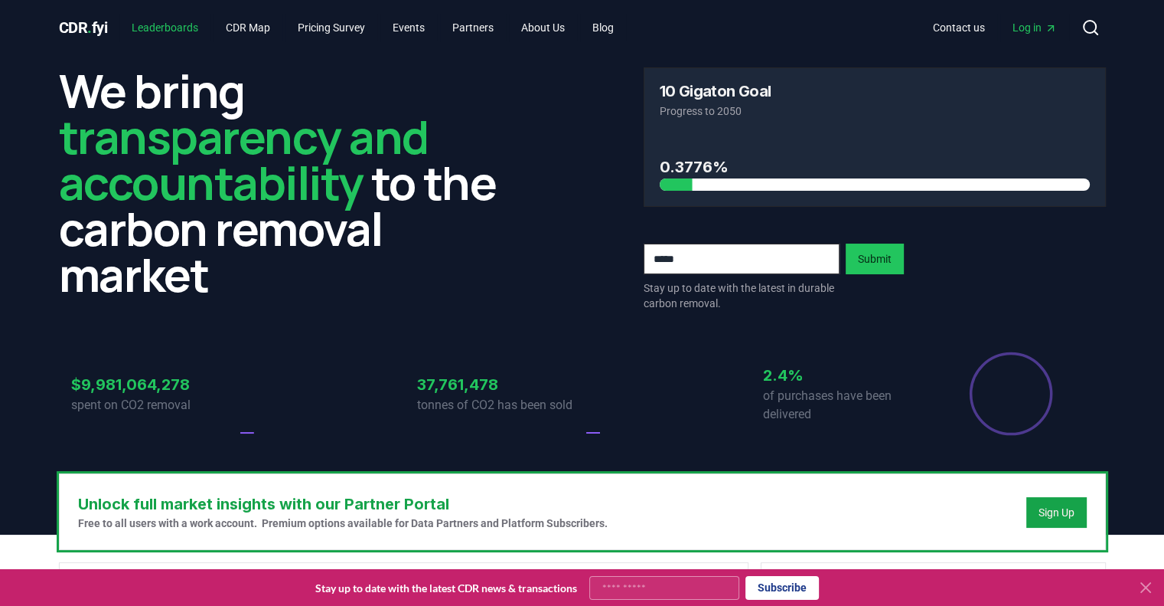
click at [164, 27] on link "Leaderboards" at bounding box center [164, 28] width 91 height 28
